Goal: Task Accomplishment & Management: Use online tool/utility

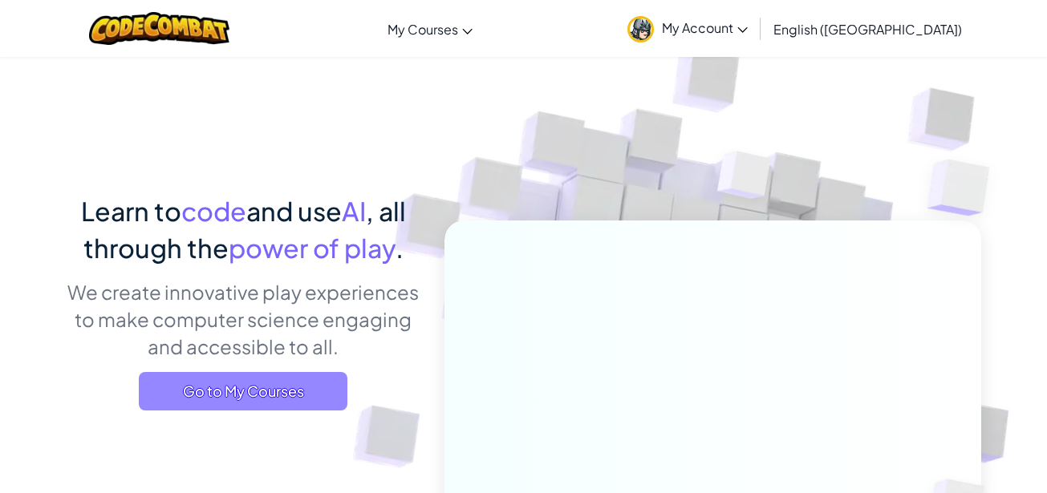
click at [266, 384] on span "Go to My Courses" at bounding box center [243, 391] width 209 height 39
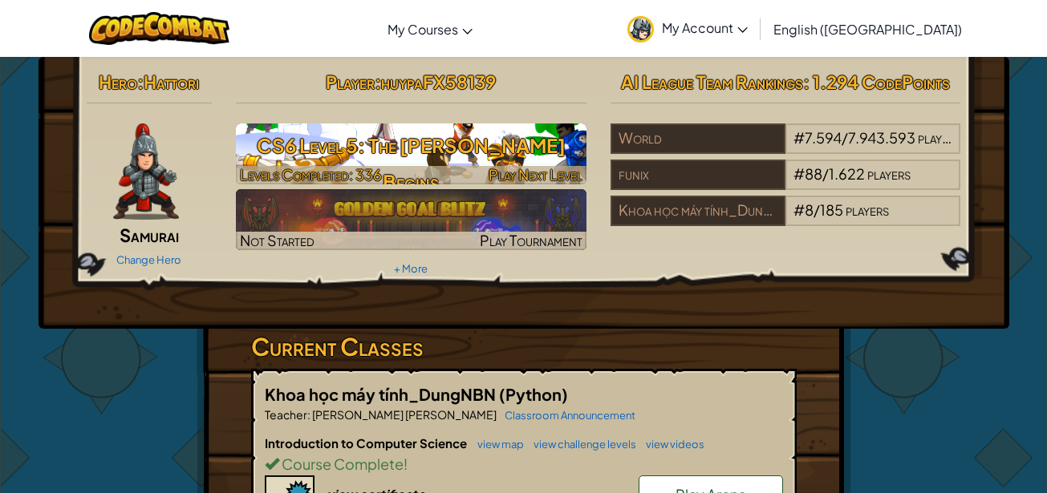
click at [514, 155] on h3 "CS6 Level 5: The [PERSON_NAME] Begins" at bounding box center [411, 164] width 351 height 72
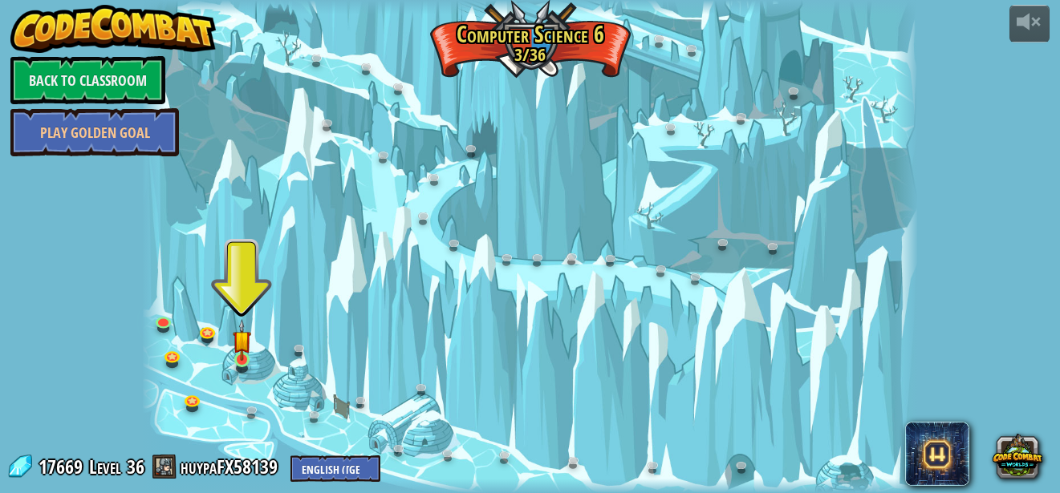
click at [235, 355] on img at bounding box center [242, 340] width 18 height 42
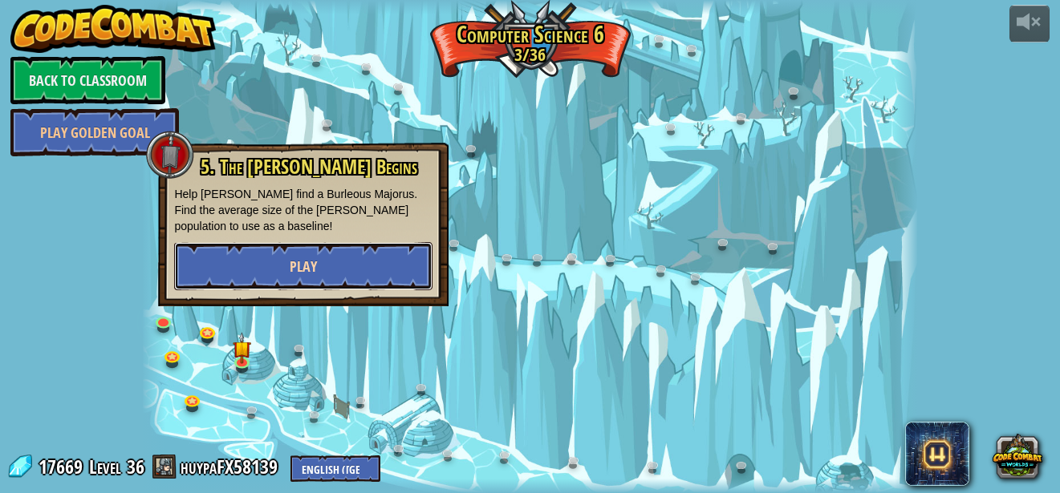
click at [293, 282] on button "Play" at bounding box center [303, 266] width 258 height 48
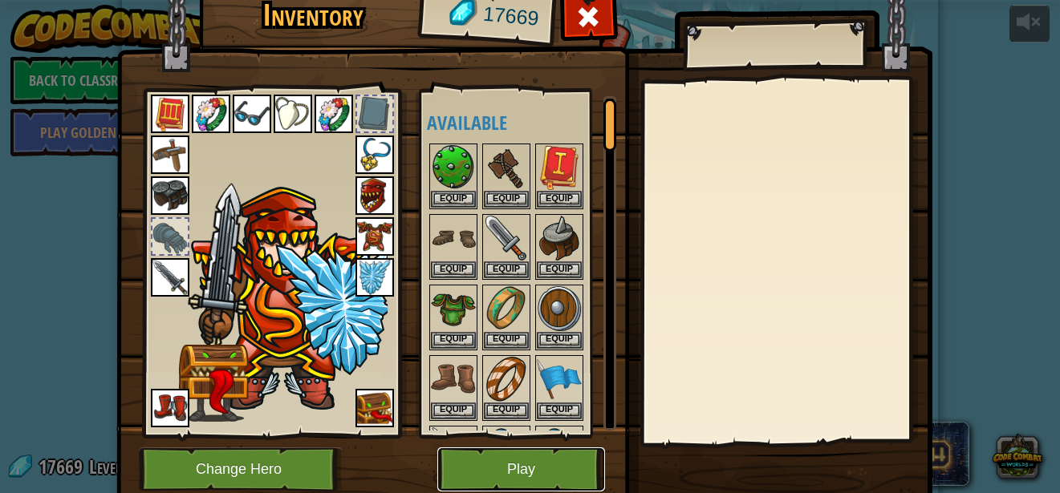
click at [530, 455] on button "Play" at bounding box center [521, 470] width 168 height 44
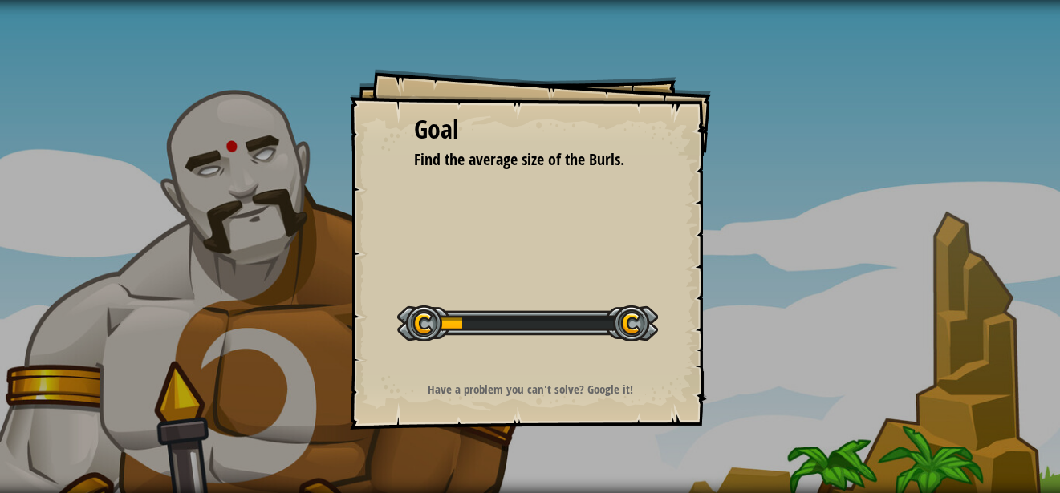
click at [494, 493] on div "Goal Find the average size of the Burls. Start Level Error loading from server.…" at bounding box center [530, 246] width 1060 height 493
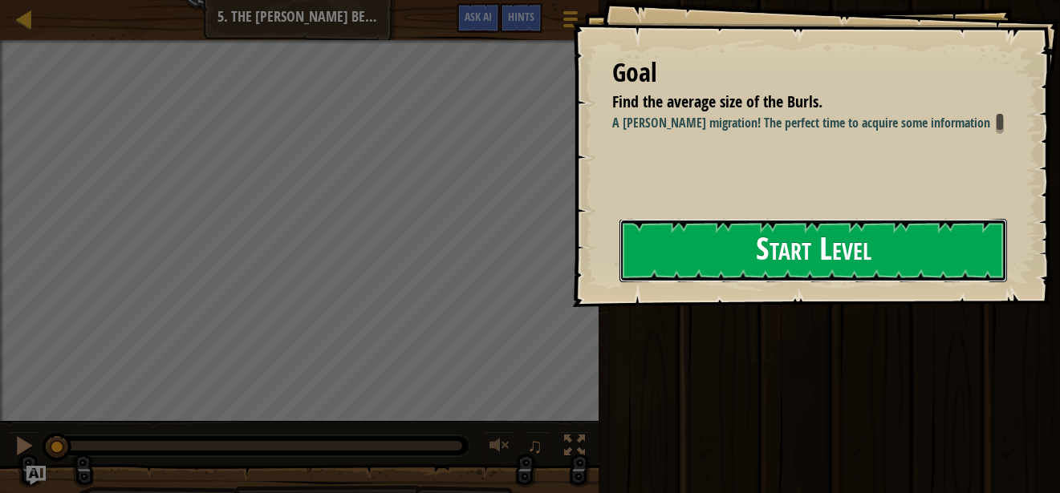
click at [839, 250] on button "Start Level" at bounding box center [813, 250] width 388 height 63
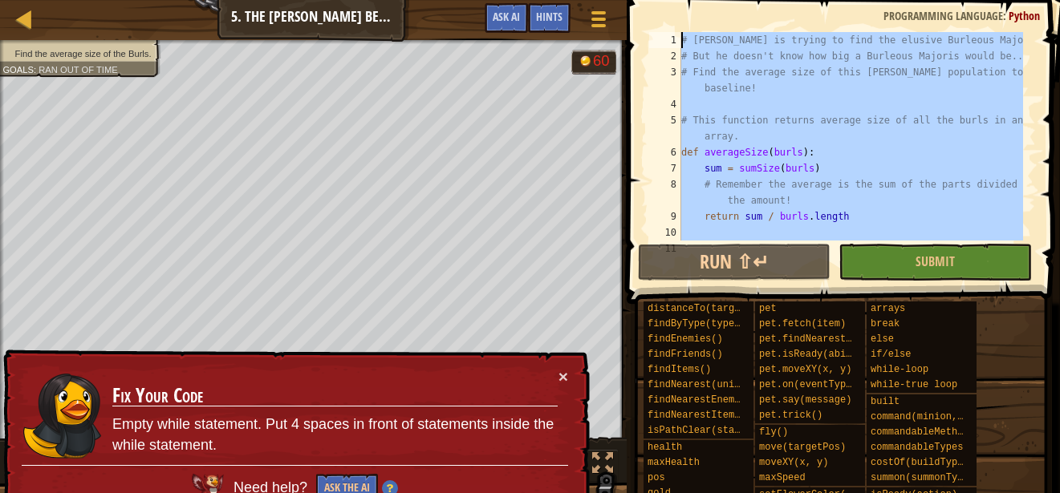
drag, startPoint x: 847, startPoint y: 220, endPoint x: 382, endPoint y: -78, distance: 551.8
click at [382, 0] on html "Map Computer Science 6 5. The [PERSON_NAME] Begins Game Menu Done Hints Ask AI …" at bounding box center [530, 0] width 1060 height 0
click at [705, 156] on div "# [PERSON_NAME] is trying to find the elusive Burleous Majoris! # But he doesn'…" at bounding box center [850, 136] width 345 height 209
type textarea "def averageSize(burls):"
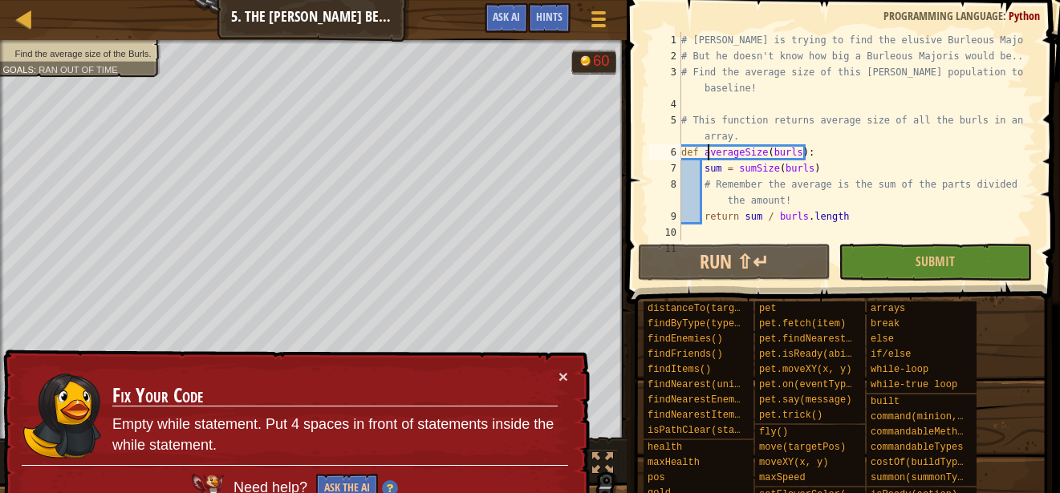
click at [555, 368] on td "Fix Your Code Empty while statement. Put 4 spaces in front of statements inside…" at bounding box center [335, 416] width 447 height 97
click at [558, 380] on button "×" at bounding box center [563, 376] width 10 height 17
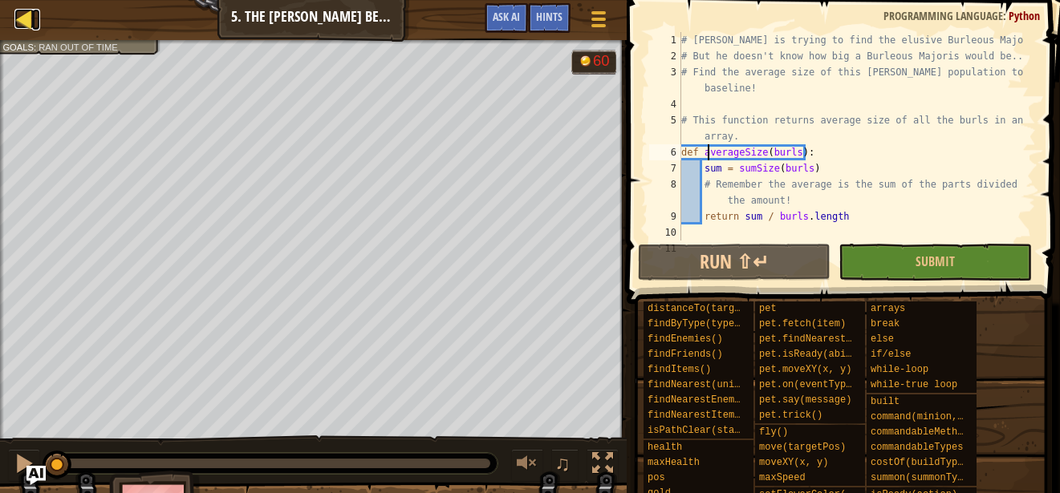
click at [15, 13] on div at bounding box center [24, 19] width 20 height 20
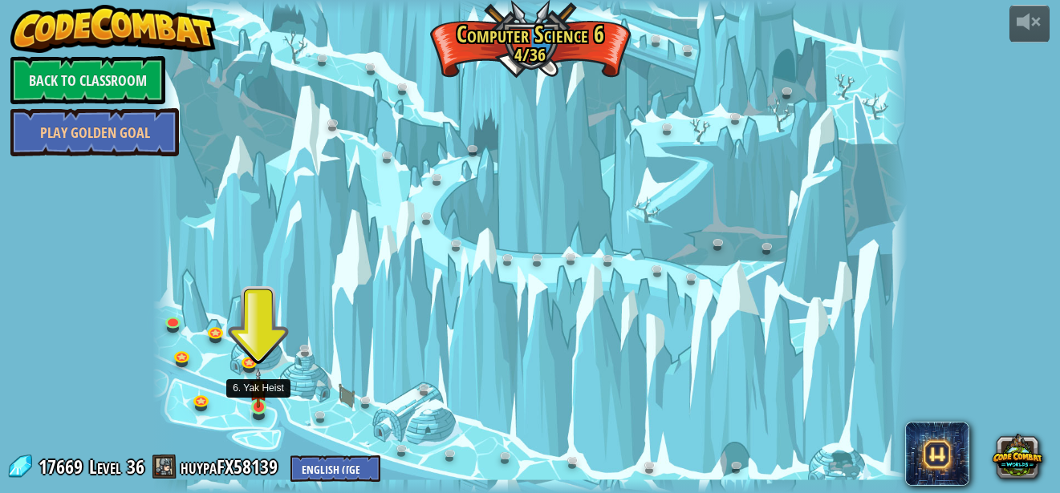
click at [258, 409] on div at bounding box center [258, 407] width 15 height 15
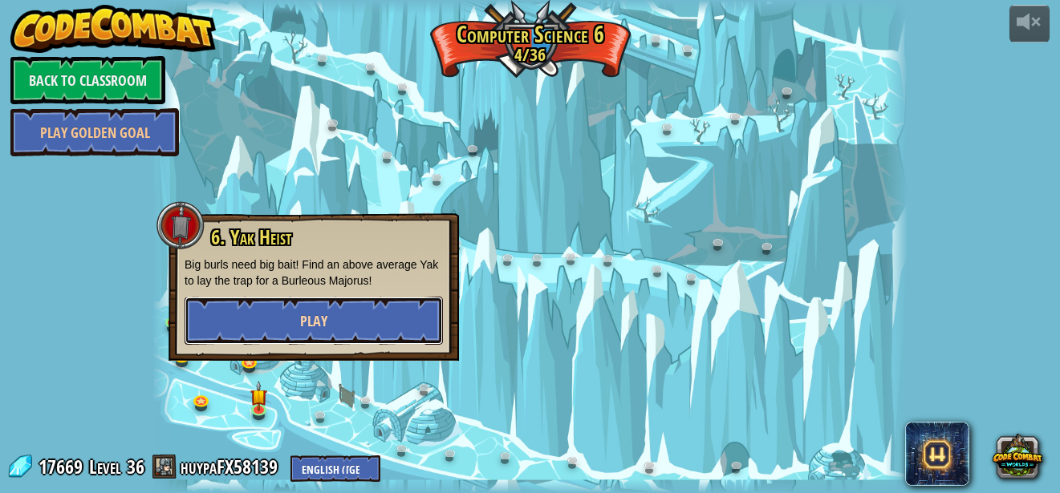
click at [289, 331] on button "Play" at bounding box center [314, 321] width 258 height 48
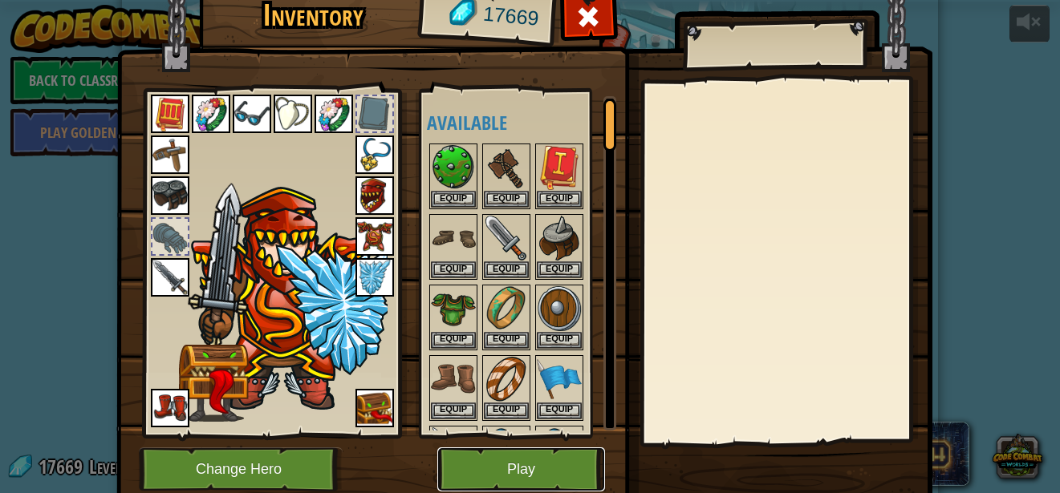
click at [513, 452] on button "Play" at bounding box center [521, 470] width 168 height 44
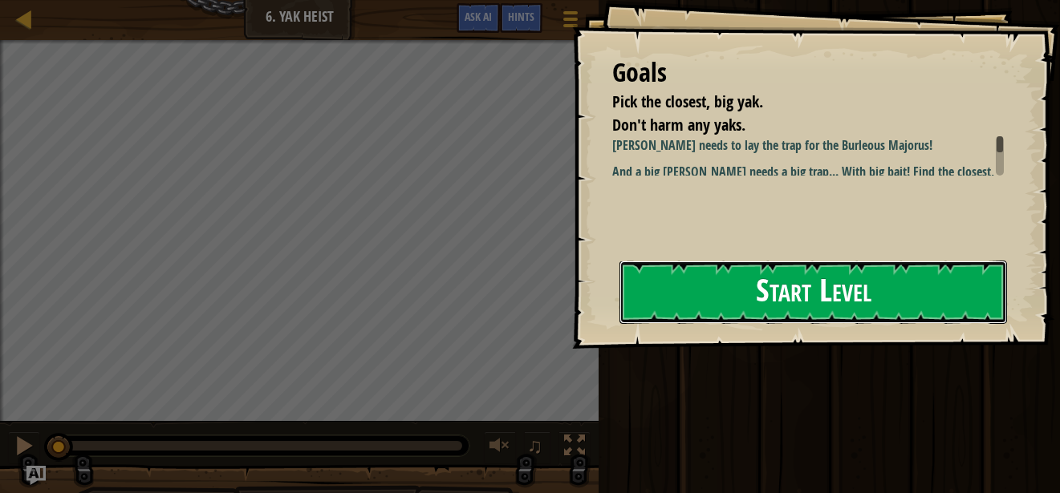
click at [764, 283] on button "Start Level" at bounding box center [813, 292] width 388 height 63
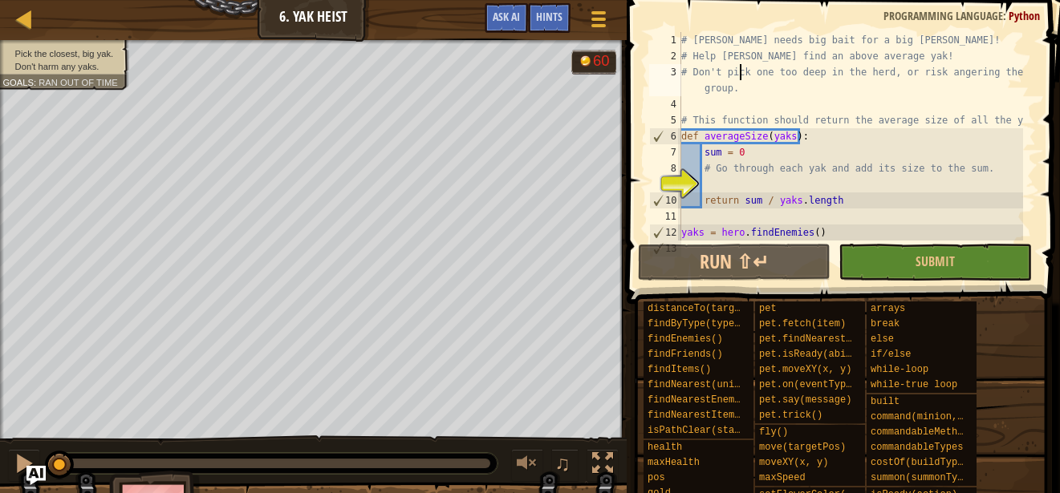
click at [738, 75] on div "# [PERSON_NAME] needs big bait for a big [PERSON_NAME]! # Help [PERSON_NAME] fi…" at bounding box center [850, 152] width 345 height 241
click at [740, 76] on div "# [PERSON_NAME] needs big bait for a big [PERSON_NAME]! # Help [PERSON_NAME] fi…" at bounding box center [850, 152] width 345 height 241
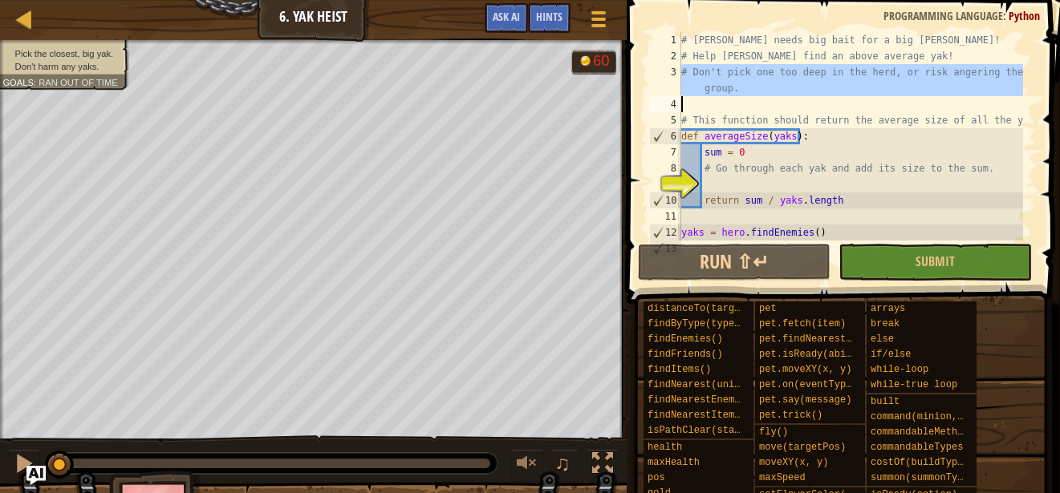
click at [740, 76] on div "# [PERSON_NAME] needs big bait for a big [PERSON_NAME]! # Help [PERSON_NAME] fi…" at bounding box center [850, 136] width 345 height 209
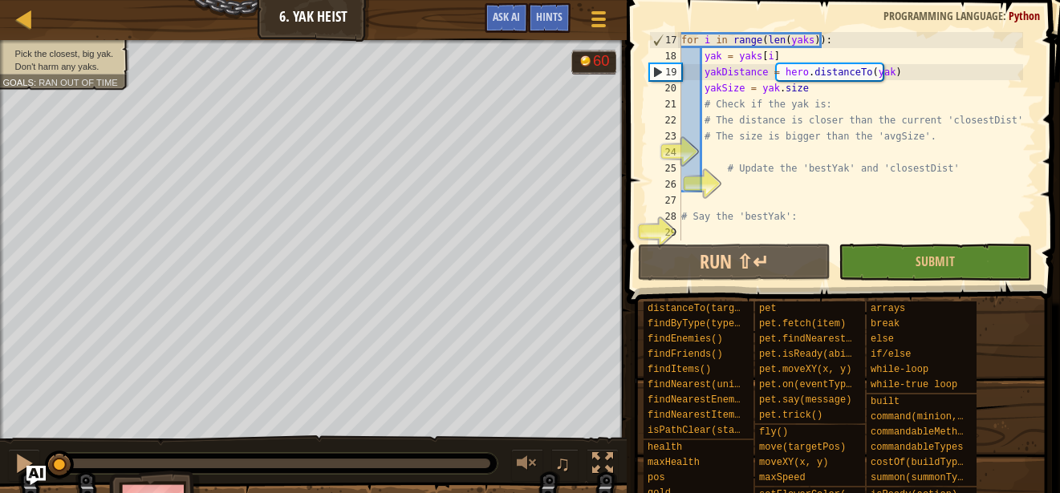
scroll to position [273, 0]
click at [903, 215] on div "for i in range ( len ( yaks )) : yak = yaks [ i ] yakDistance = hero . distance…" at bounding box center [850, 152] width 345 height 241
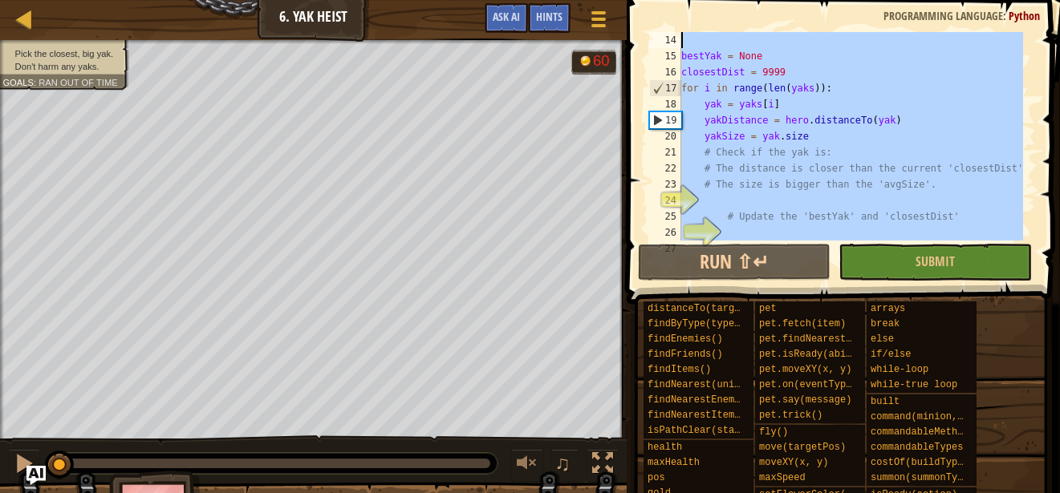
scroll to position [0, 0]
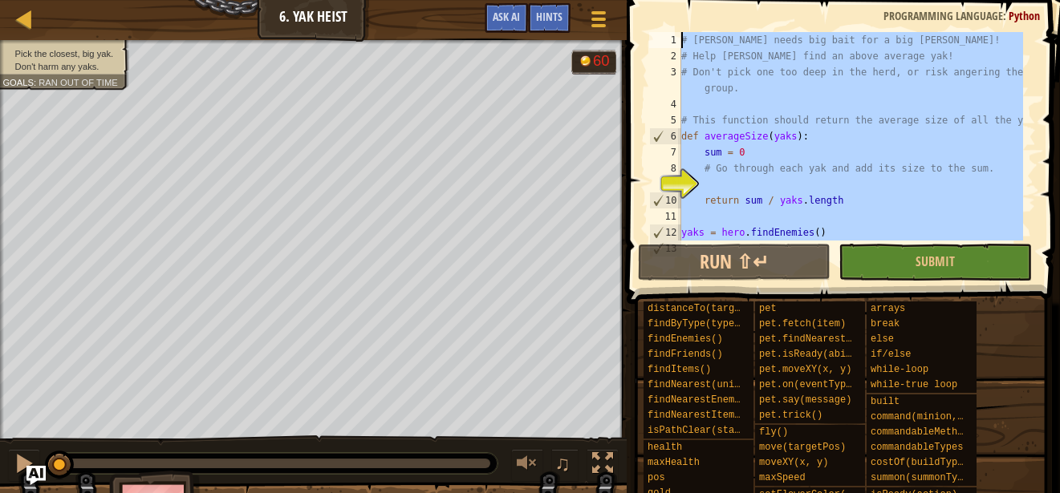
drag, startPoint x: 903, startPoint y: 215, endPoint x: 472, endPoint y: -91, distance: 528.3
click at [472, 0] on html "Map Computer Science 6 6. Yak Heist Game Menu Done Hints Ask AI 1 ההההההההההההה…" at bounding box center [530, 0] width 1060 height 0
click at [880, 138] on div "# [PERSON_NAME] needs big bait for a big [PERSON_NAME]! # Help [PERSON_NAME] fi…" at bounding box center [850, 136] width 345 height 209
type textarea "def averageSize(yaks):"
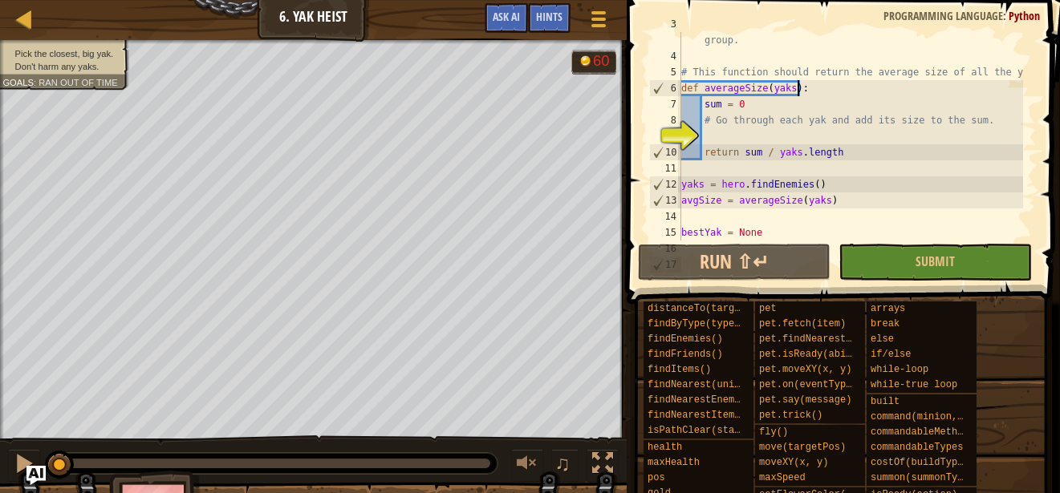
scroll to position [96, 0]
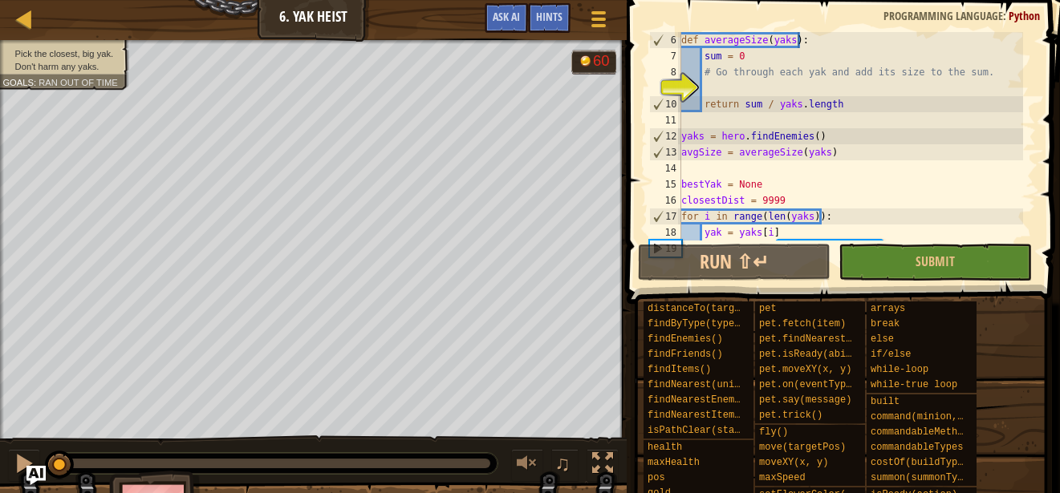
click at [0, 312] on div at bounding box center [2, 252] width 4 height 424
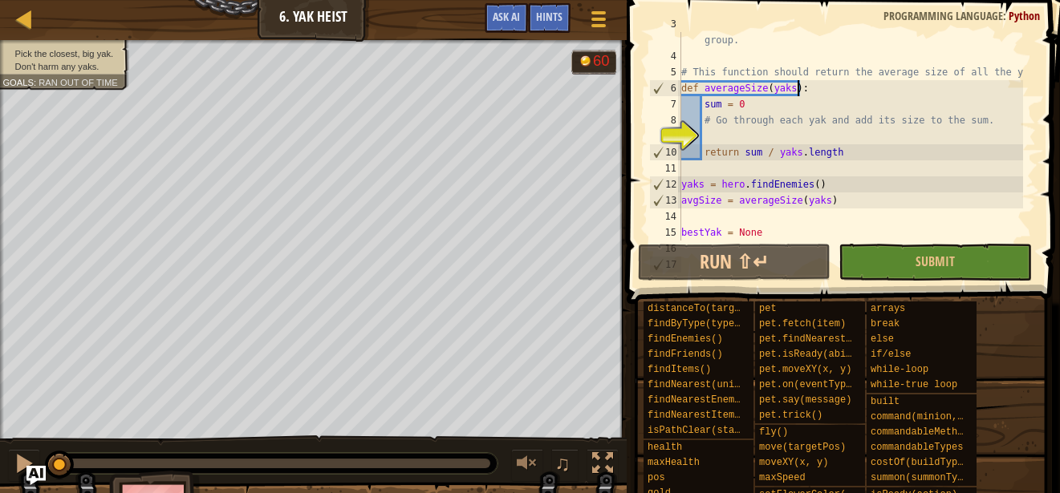
scroll to position [0, 0]
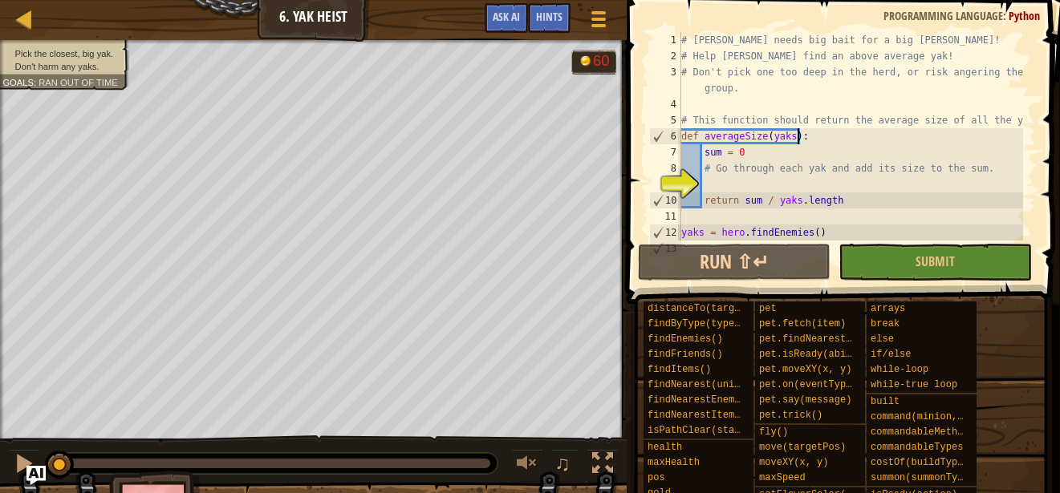
click at [26, 3] on div "Map Computer Science 6 6. Yak Heist Game Menu Done Hints Ask AI" at bounding box center [313, 20] width 627 height 40
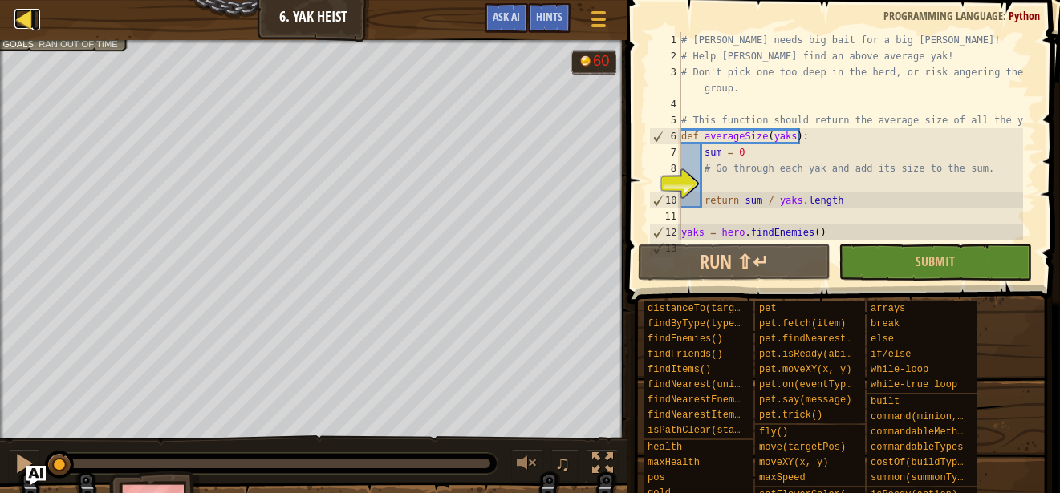
click at [26, 19] on div at bounding box center [24, 19] width 20 height 20
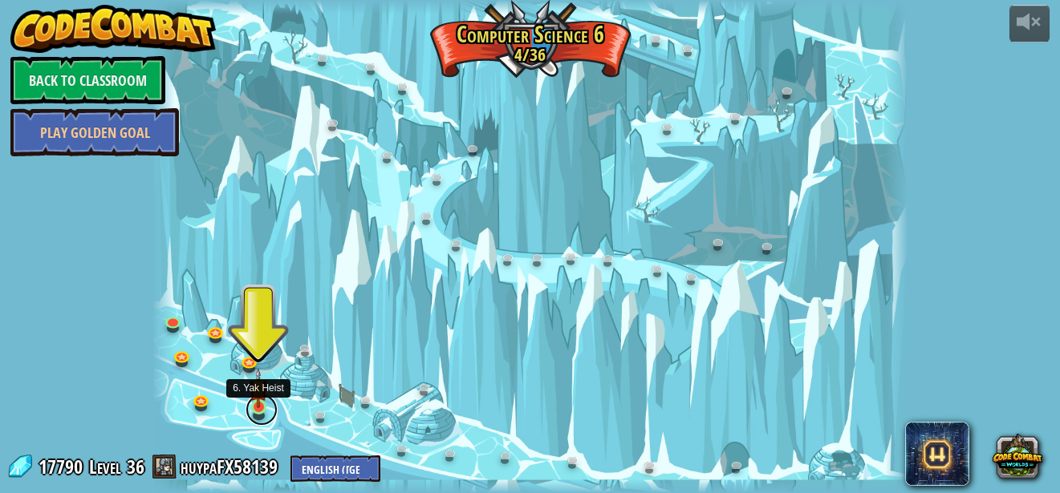
click at [262, 415] on link at bounding box center [262, 410] width 32 height 32
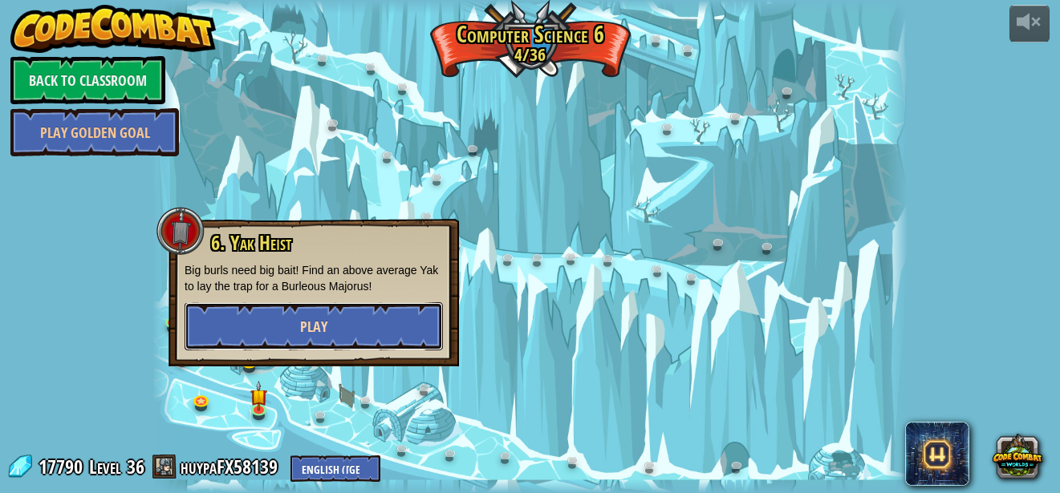
click at [281, 343] on button "Play" at bounding box center [314, 327] width 258 height 48
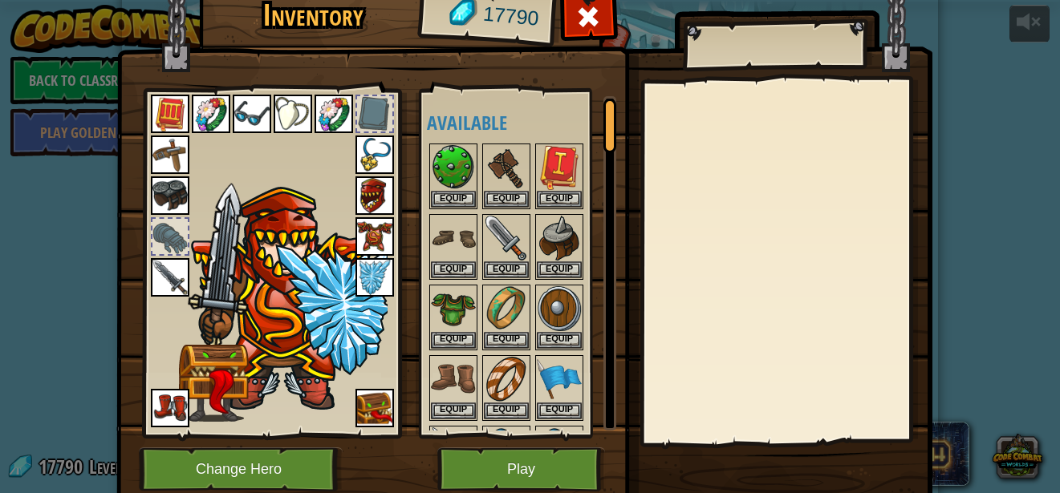
click at [537, 460] on button "Play" at bounding box center [521, 470] width 168 height 44
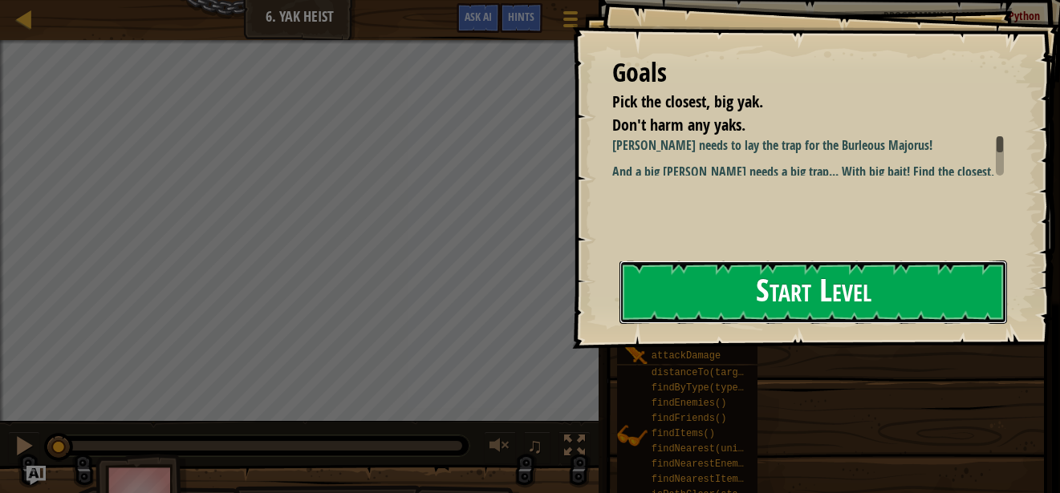
click at [729, 283] on button "Start Level" at bounding box center [813, 292] width 388 height 63
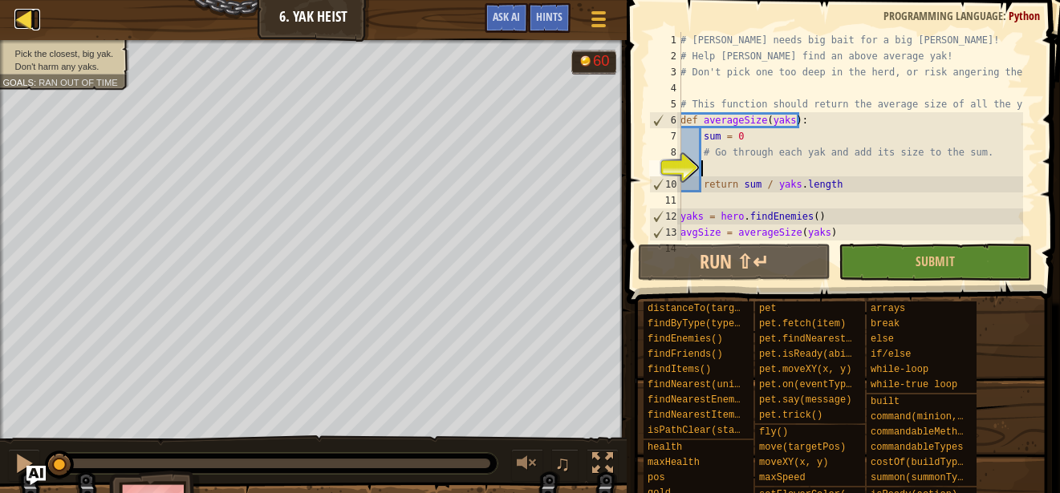
click at [22, 11] on div at bounding box center [24, 19] width 20 height 20
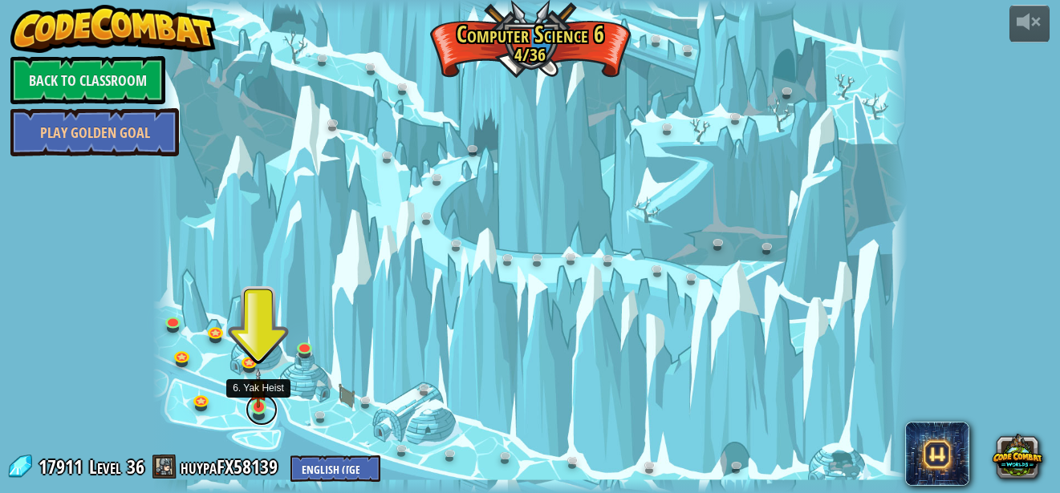
click at [248, 414] on link at bounding box center [262, 410] width 32 height 32
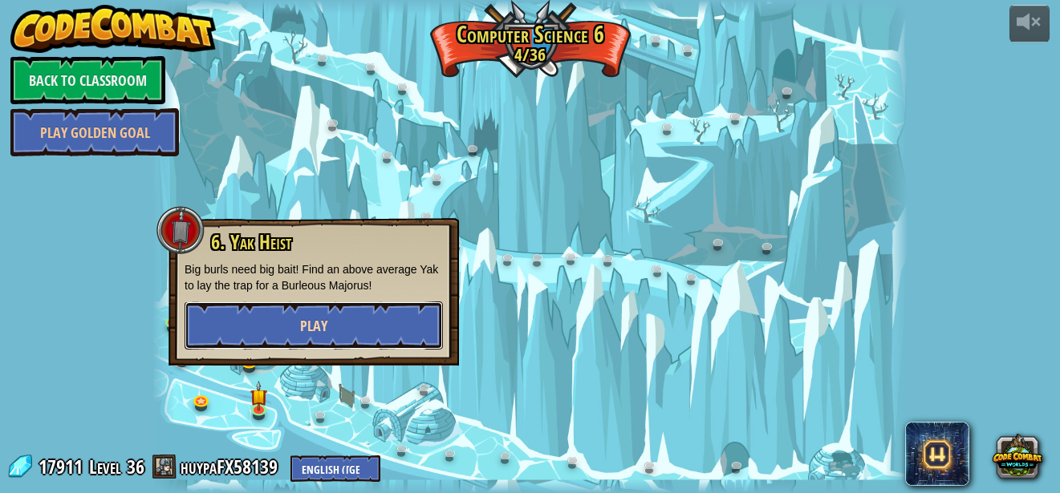
click at [308, 336] on button "Play" at bounding box center [314, 326] width 258 height 48
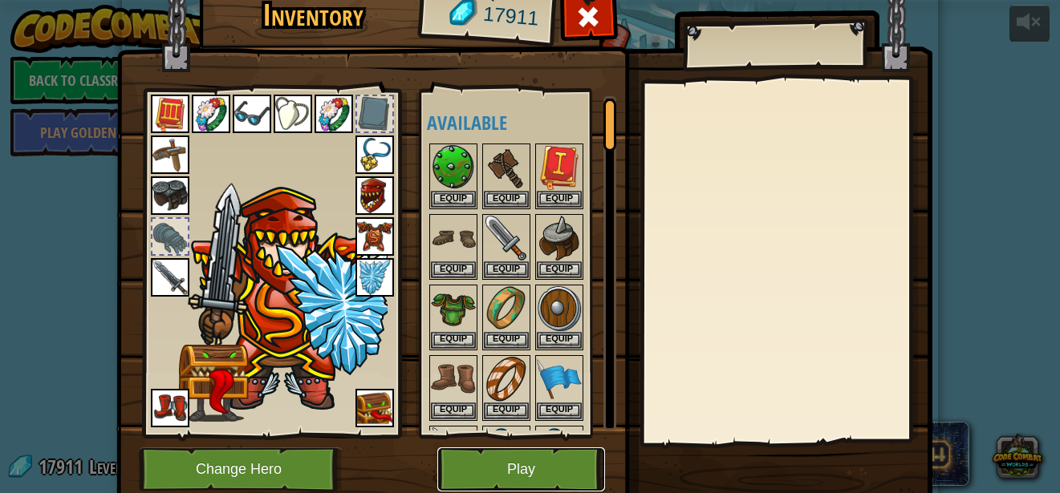
click at [501, 457] on button "Play" at bounding box center [521, 470] width 168 height 44
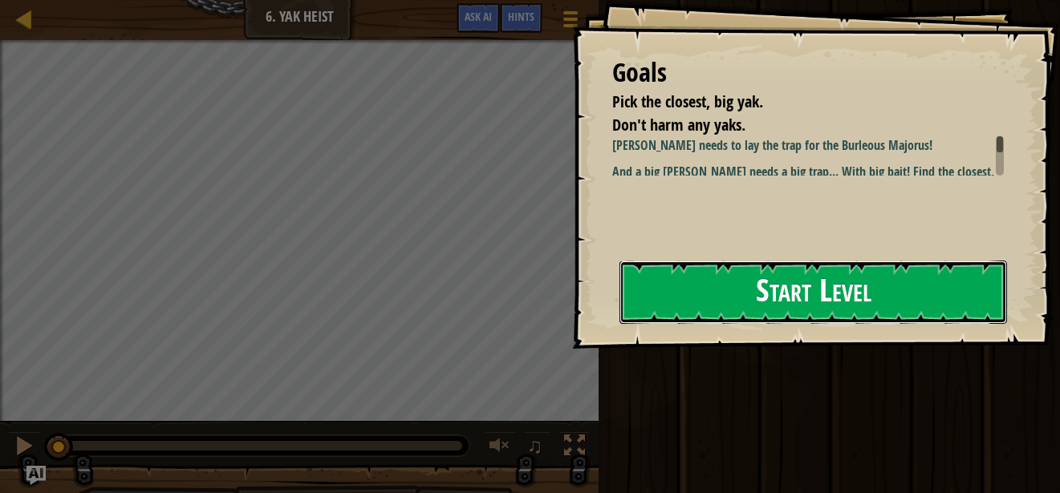
click at [786, 291] on button "Start Level" at bounding box center [813, 292] width 388 height 63
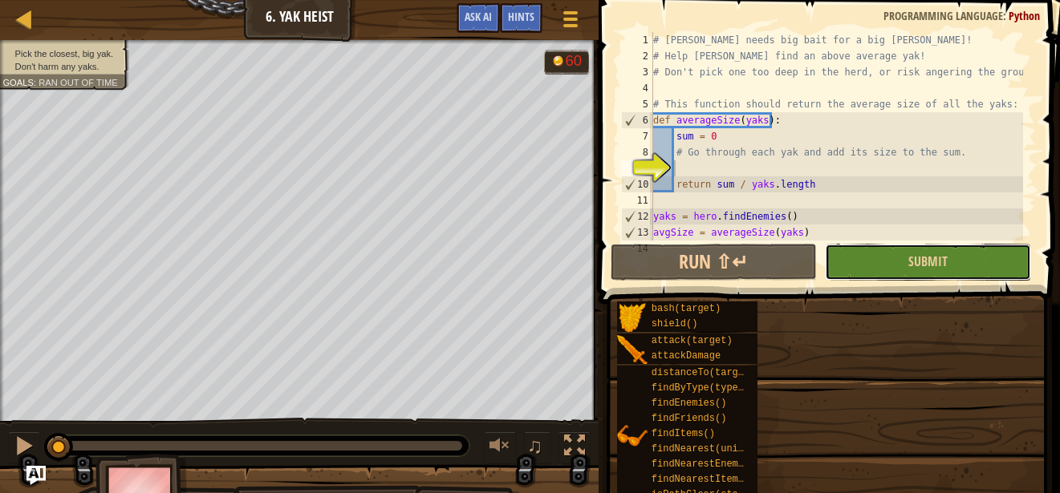
click at [893, 264] on button "Submit" at bounding box center [928, 262] width 206 height 37
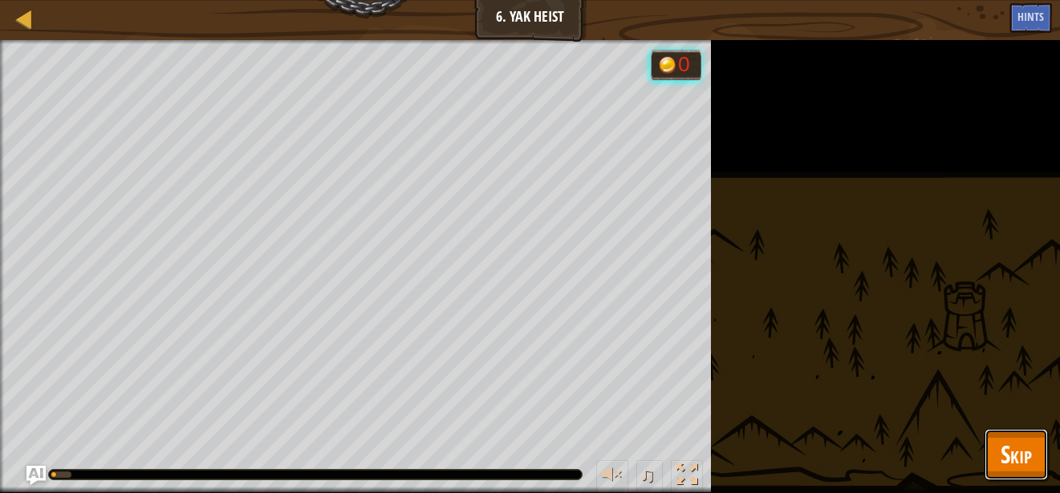
click at [988, 441] on button "Skip" at bounding box center [1016, 454] width 63 height 51
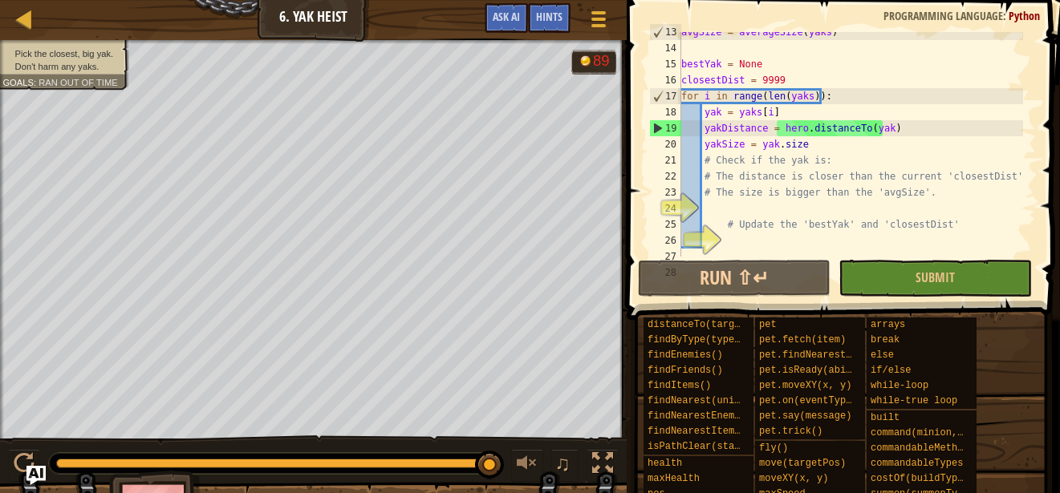
scroll to position [257, 0]
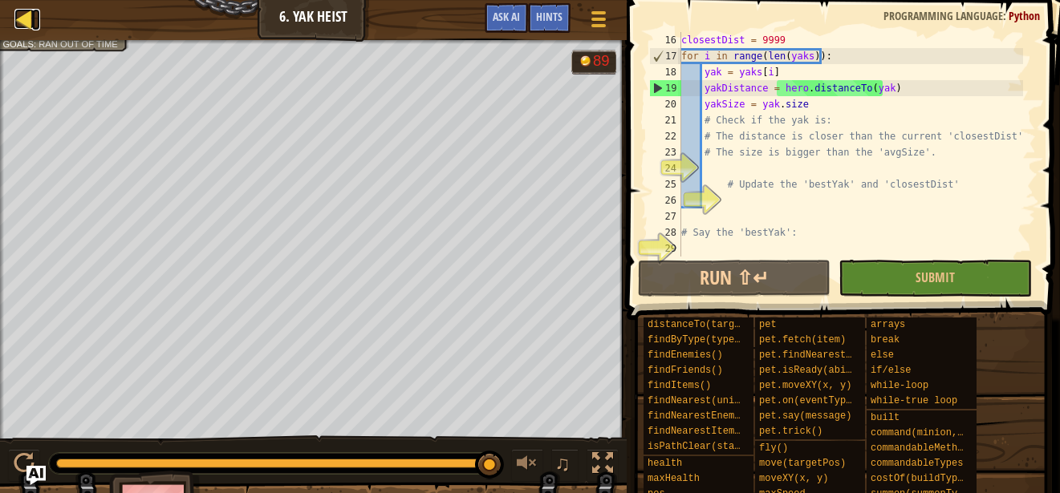
click at [19, 22] on div at bounding box center [24, 19] width 20 height 20
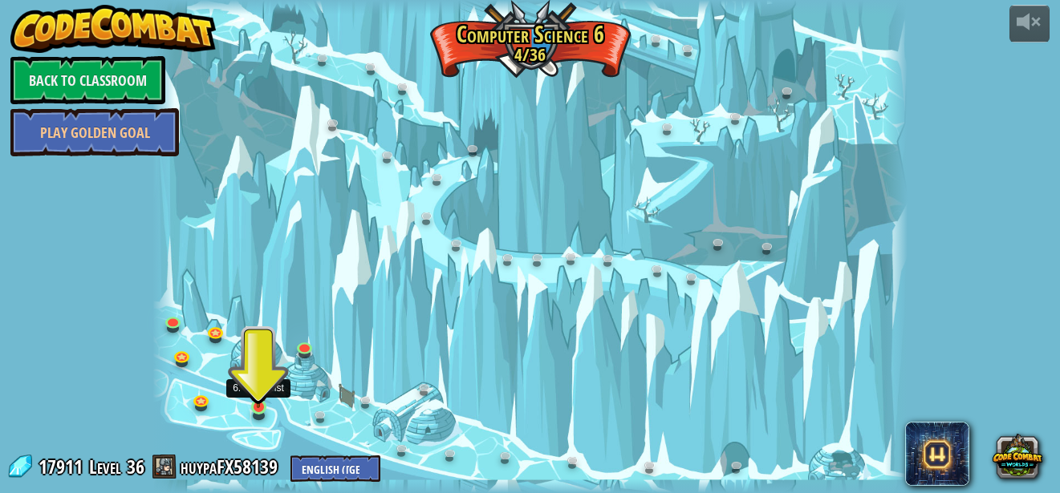
click at [258, 409] on div at bounding box center [258, 407] width 15 height 15
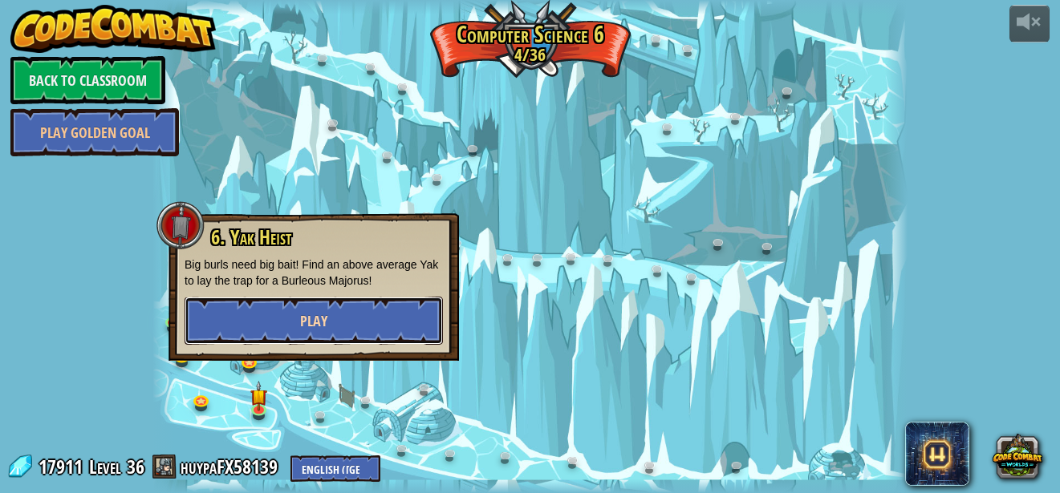
click at [304, 334] on button "Play" at bounding box center [314, 321] width 258 height 48
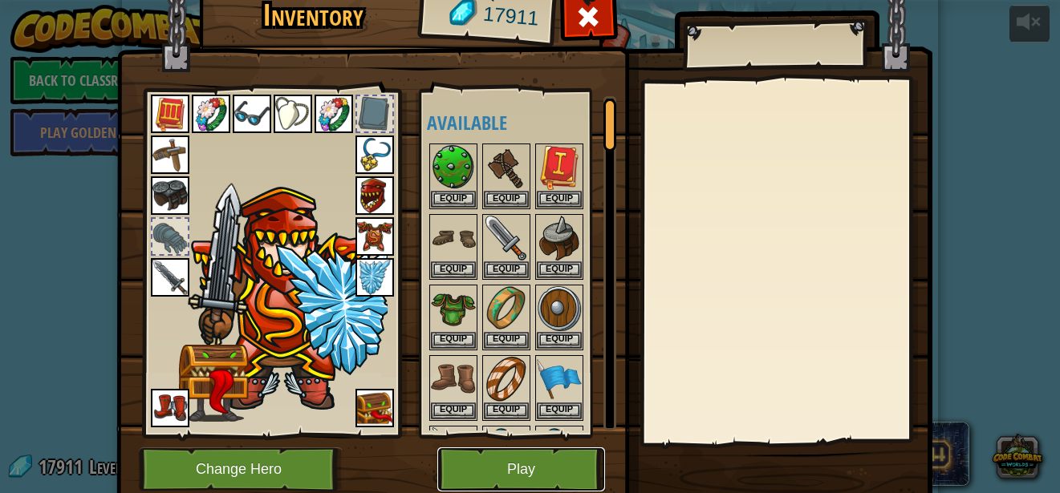
click at [473, 457] on button "Play" at bounding box center [521, 470] width 168 height 44
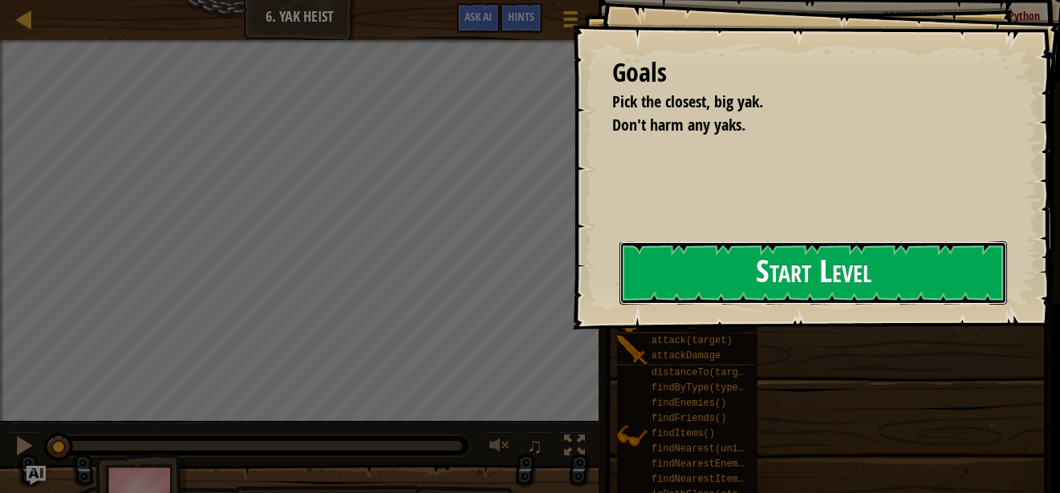
drag, startPoint x: 643, startPoint y: 274, endPoint x: 660, endPoint y: 278, distance: 17.3
click at [644, 274] on button "Start Level" at bounding box center [813, 273] width 388 height 63
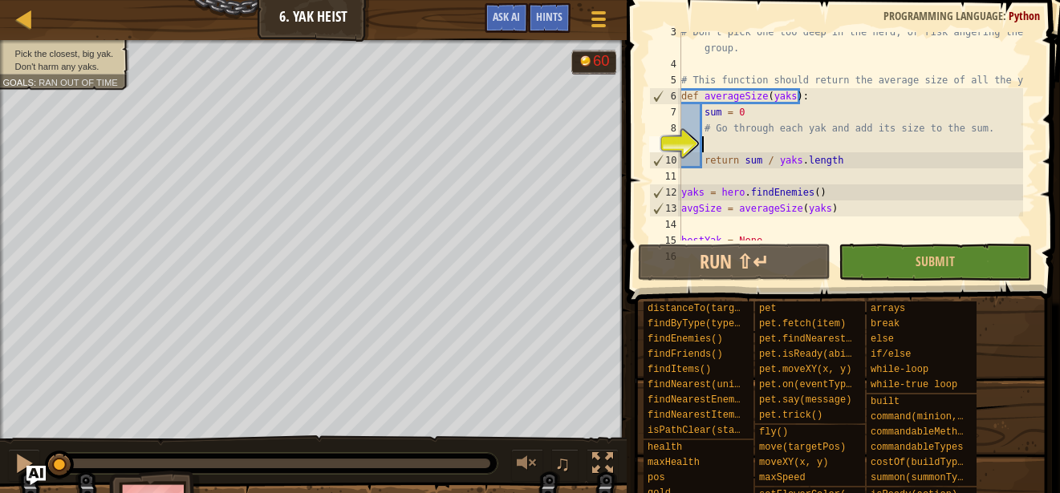
scroll to position [40, 0]
click at [26, 17] on div at bounding box center [24, 19] width 20 height 20
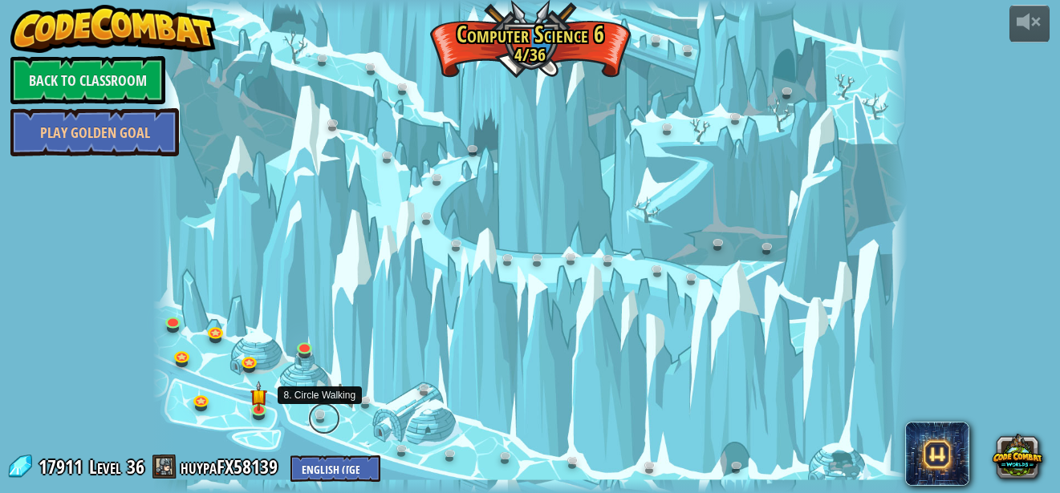
click at [319, 416] on link at bounding box center [324, 419] width 32 height 32
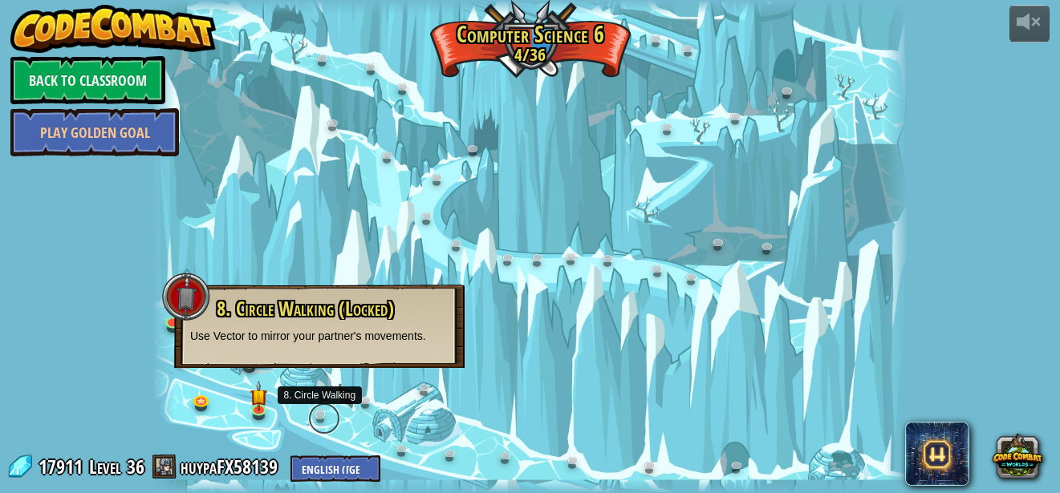
click at [319, 414] on link at bounding box center [324, 419] width 32 height 32
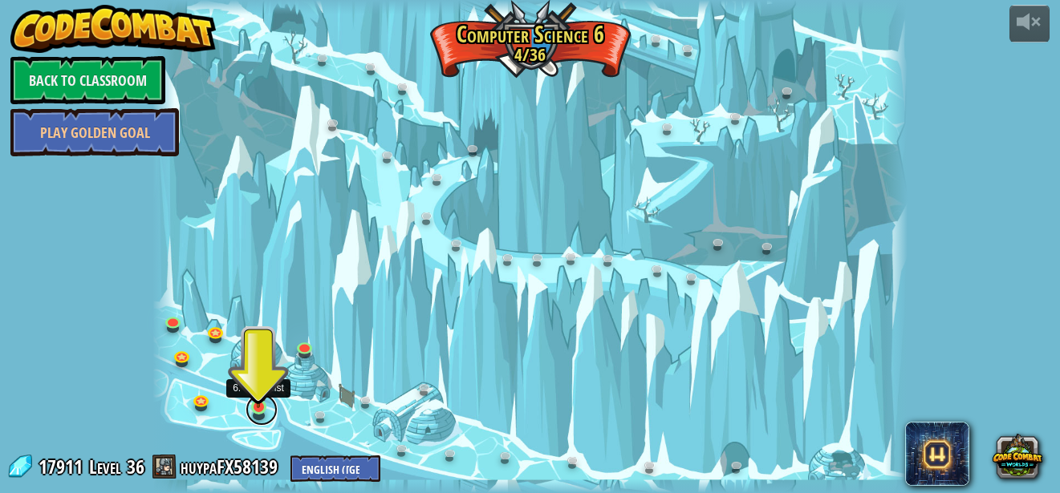
click at [255, 416] on link at bounding box center [262, 410] width 32 height 32
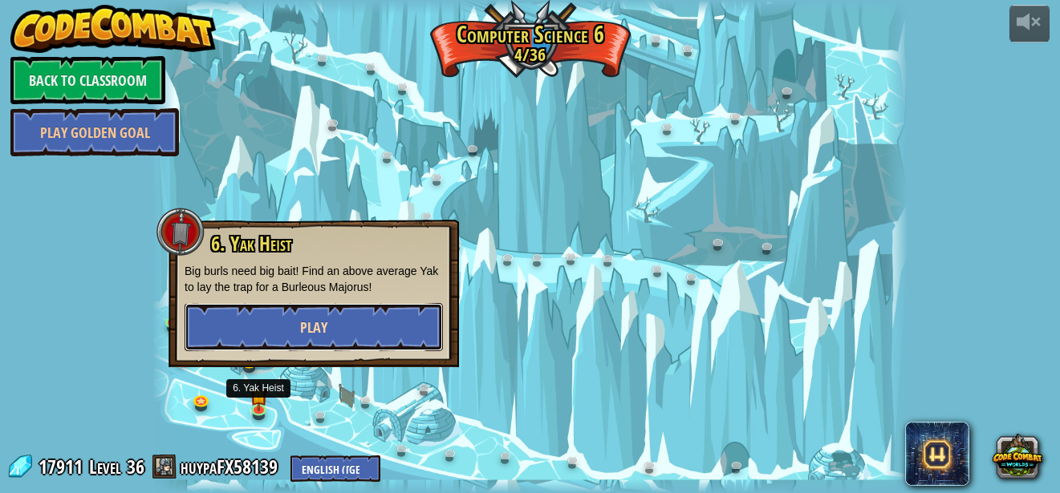
click at [375, 334] on button "Play" at bounding box center [314, 327] width 258 height 48
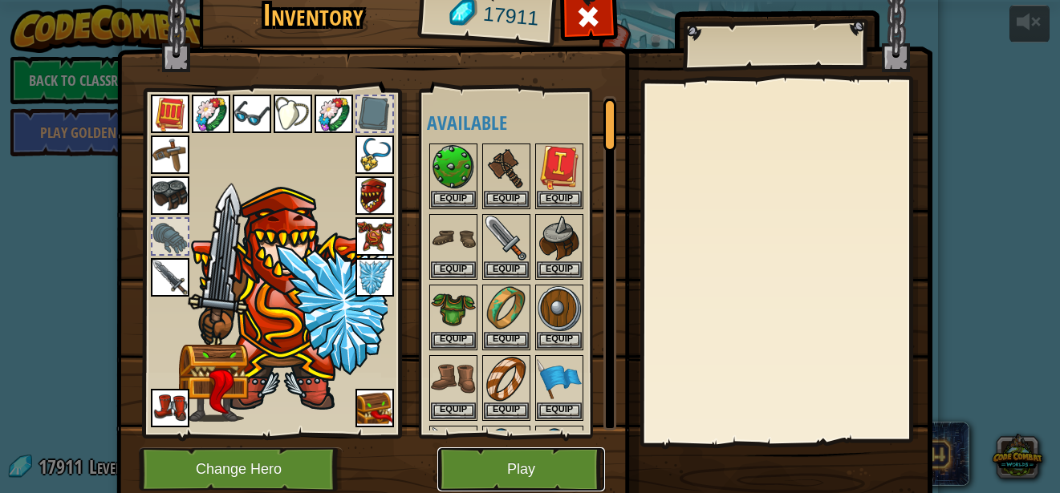
click at [493, 454] on button "Play" at bounding box center [521, 470] width 168 height 44
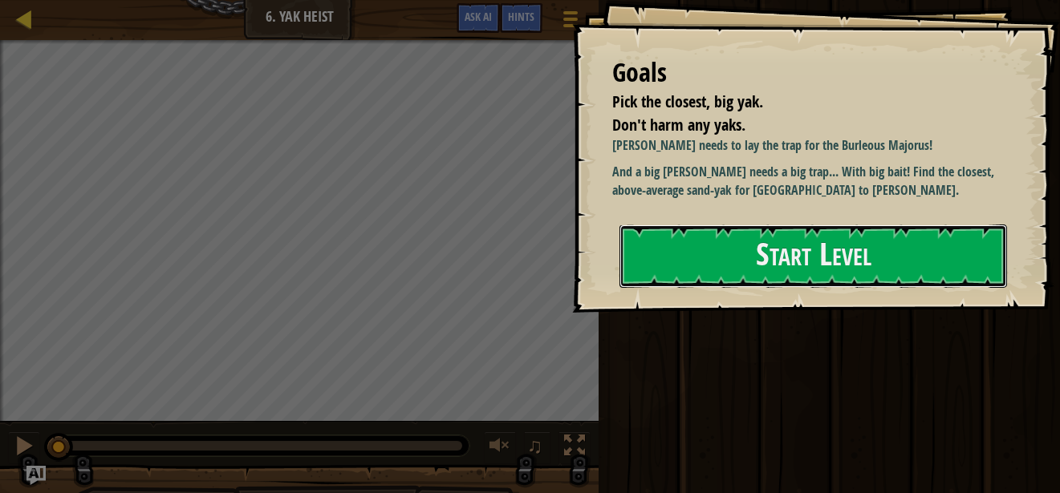
click at [755, 252] on button "Start Level" at bounding box center [813, 256] width 388 height 63
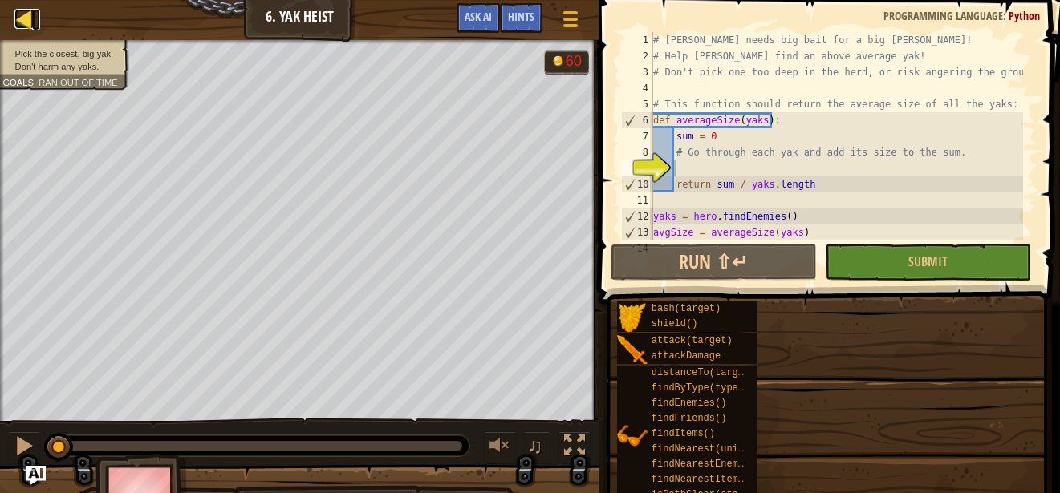
click at [24, 16] on div at bounding box center [24, 19] width 20 height 20
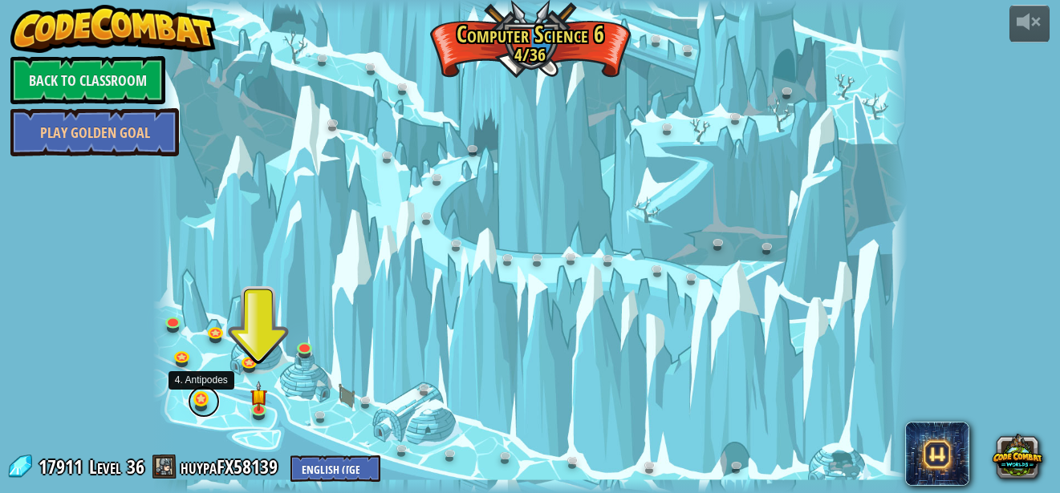
click at [205, 402] on link at bounding box center [204, 402] width 32 height 32
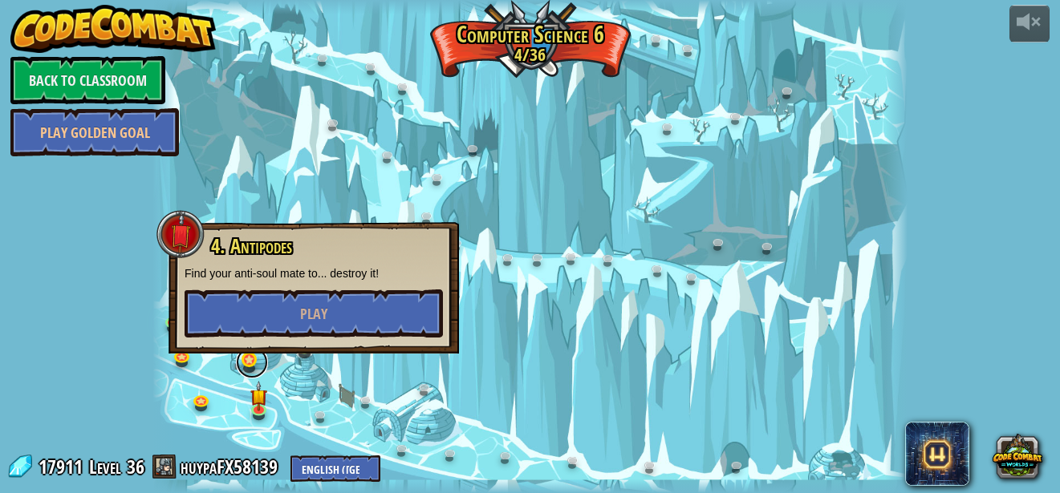
click at [251, 358] on link at bounding box center [252, 363] width 32 height 32
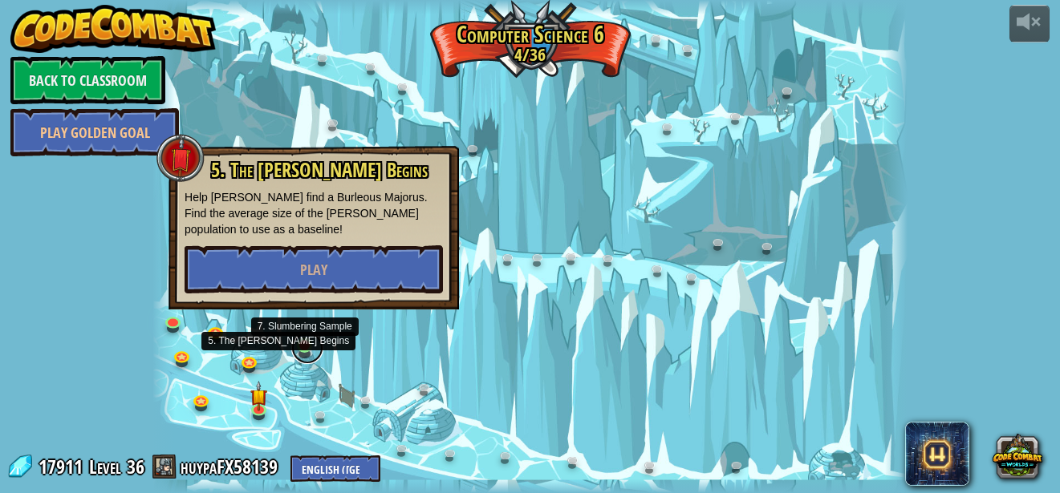
click at [302, 349] on link at bounding box center [307, 348] width 32 height 32
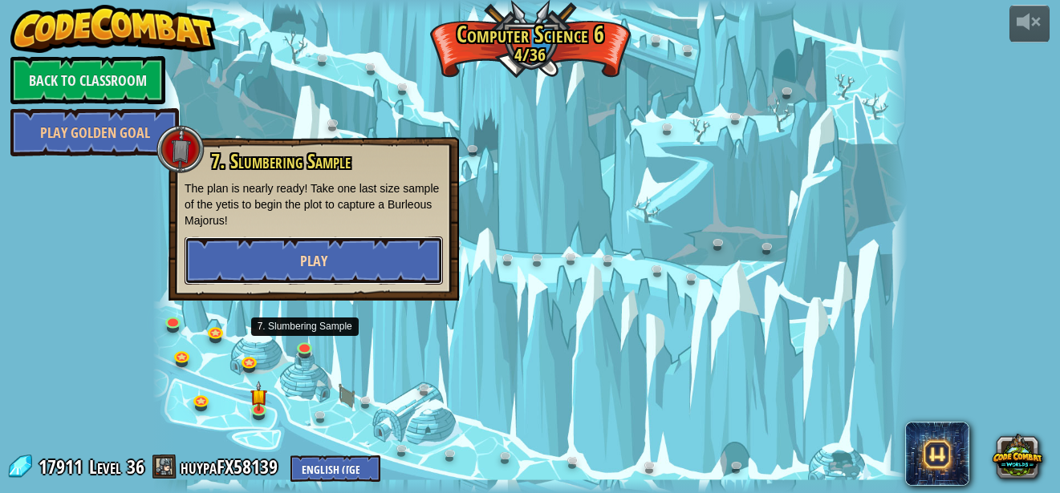
click at [323, 257] on span "Play" at bounding box center [313, 261] width 27 height 20
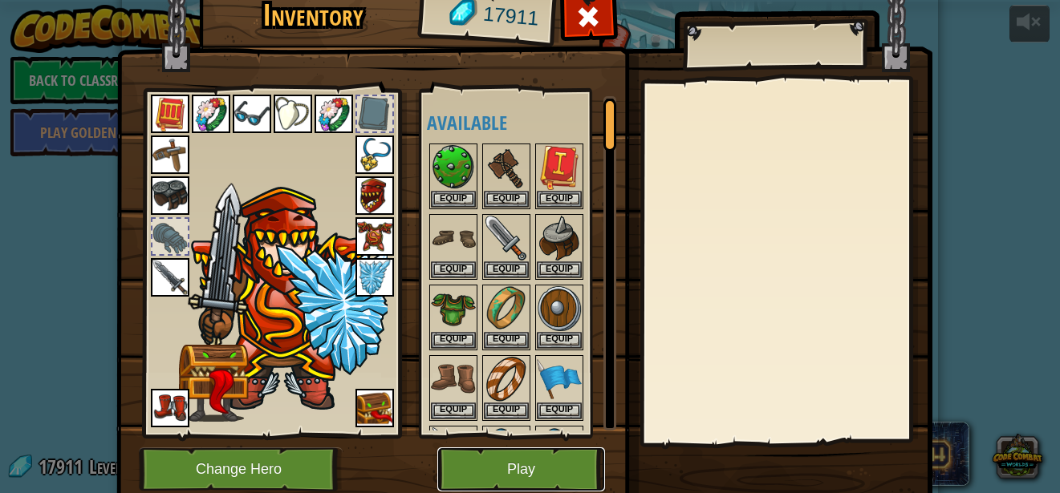
click at [516, 465] on button "Play" at bounding box center [521, 470] width 168 height 44
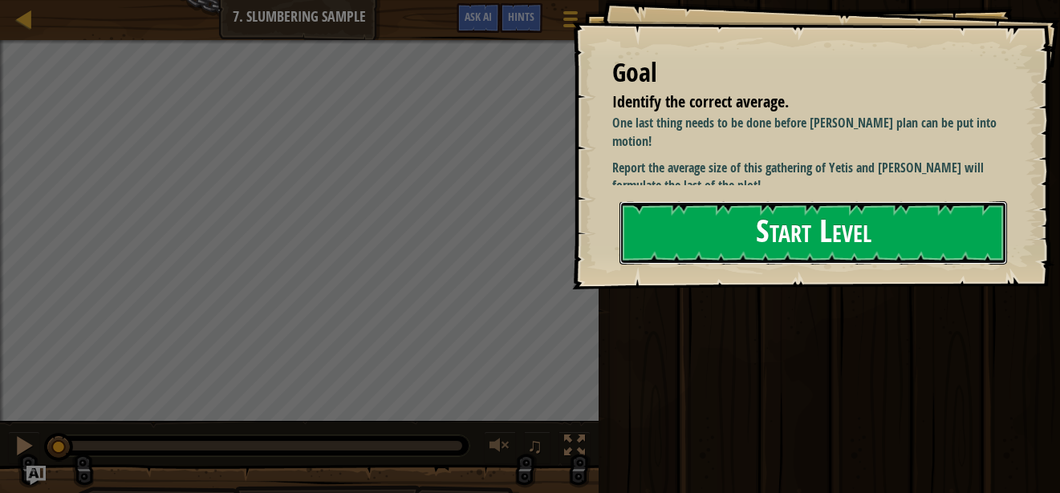
click at [741, 242] on button "Start Level" at bounding box center [813, 232] width 388 height 63
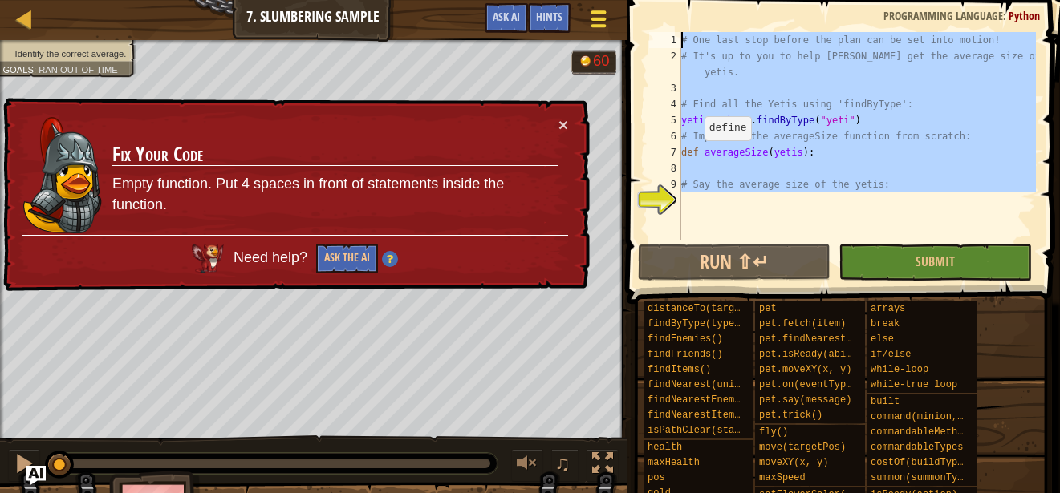
drag, startPoint x: 832, startPoint y: 204, endPoint x: 592, endPoint y: 30, distance: 296.0
click at [592, 30] on div "Map Computer Science 6 7. Slumbering Sample Game Menu Done Hints Ask AI 1 ההההה…" at bounding box center [530, 246] width 1060 height 493
click at [783, 114] on div "# One last stop before the plan can be set into motion! # It's up to you to hel…" at bounding box center [857, 136] width 358 height 209
type textarea "yetis = hero.findByType("yeti")"
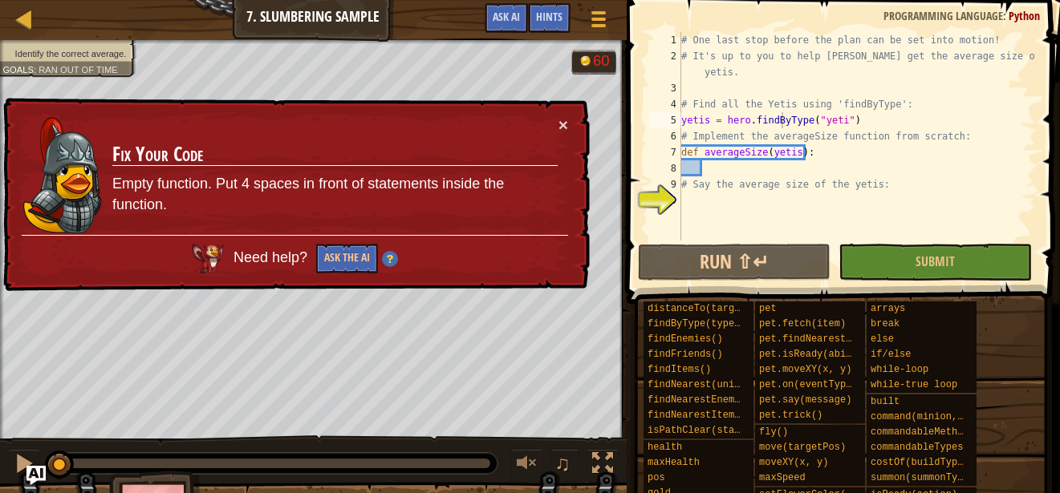
click at [50, 290] on div "× Fix Your Code Empty function. Put 4 spaces in front of statements inside the …" at bounding box center [295, 195] width 590 height 194
